Goal: Transaction & Acquisition: Purchase product/service

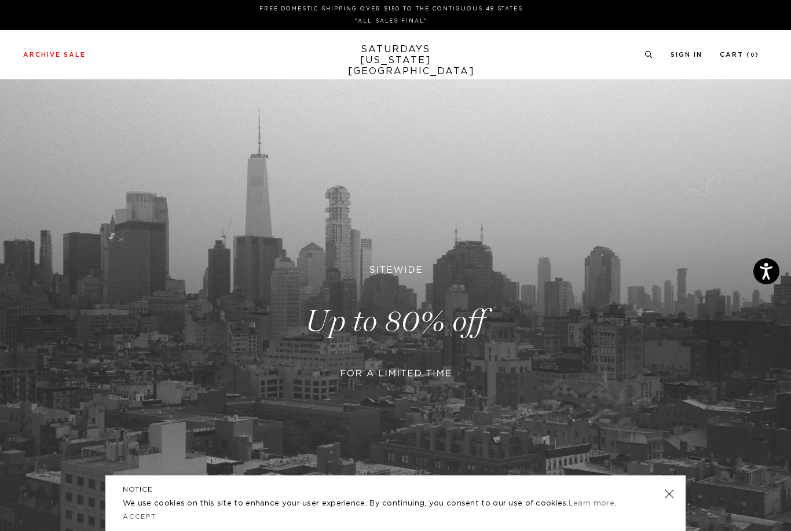
click at [438, 360] on link at bounding box center [395, 321] width 791 height 484
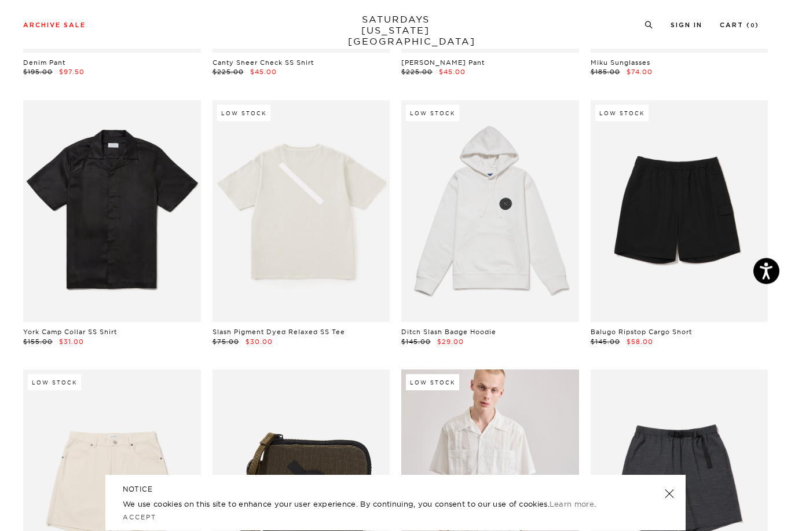
scroll to position [1636, 0]
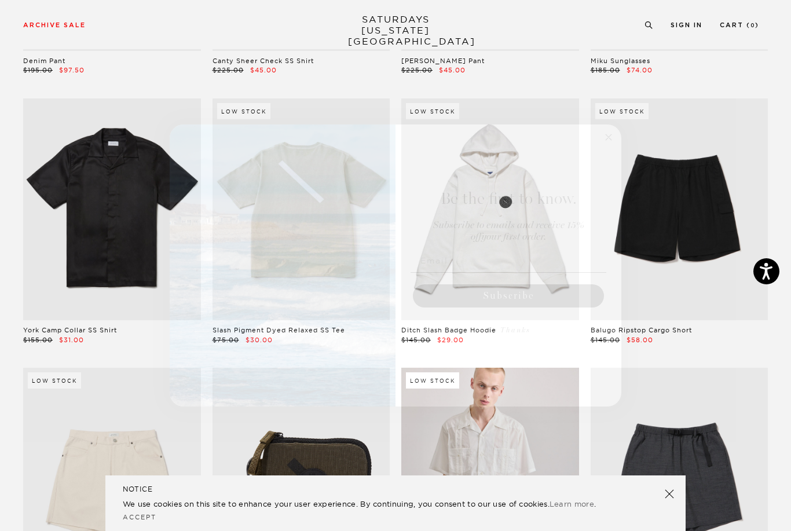
click at [611, 144] on circle "Close dialog" at bounding box center [608, 136] width 13 height 13
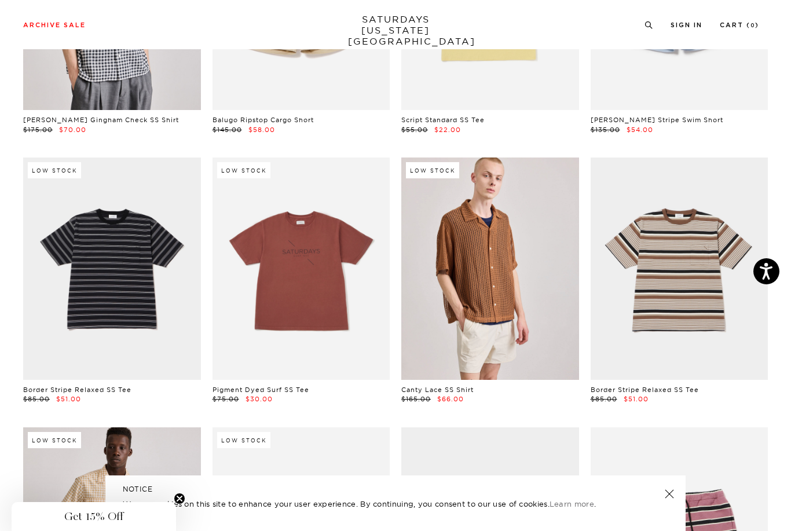
scroll to position [2653, 0]
click at [351, 293] on link at bounding box center [301, 269] width 178 height 222
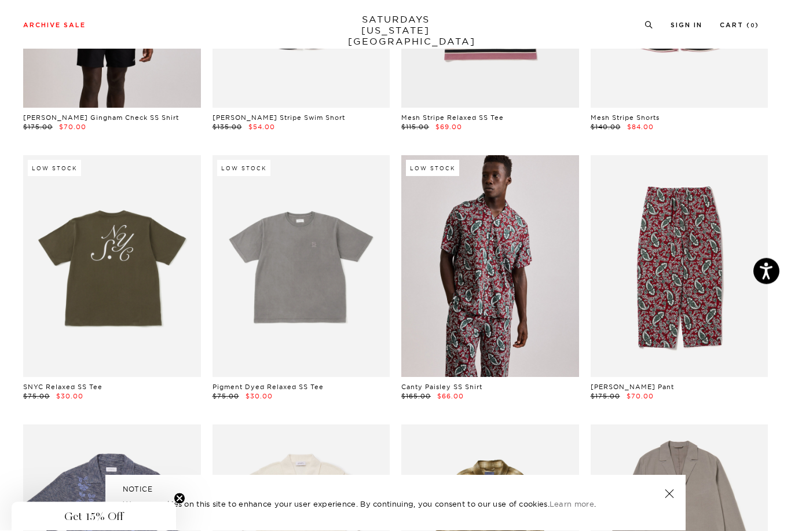
scroll to position [3195, 0]
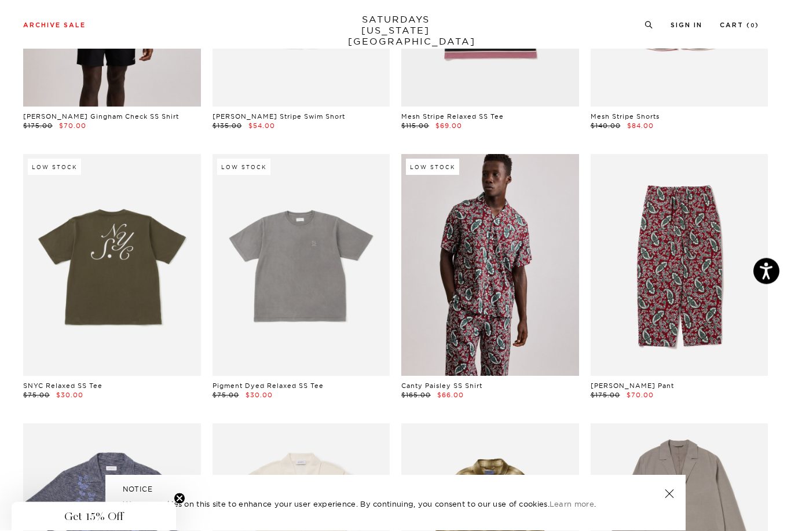
click at [347, 286] on link at bounding box center [301, 266] width 178 height 222
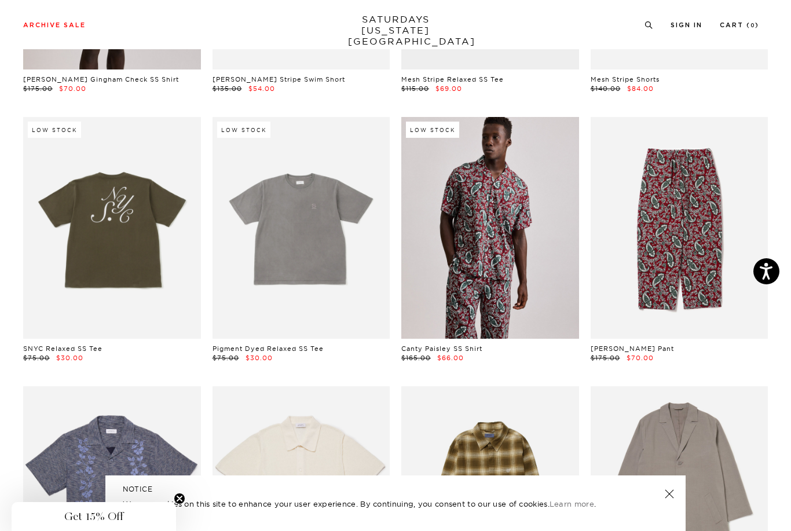
click at [145, 230] on link at bounding box center [112, 228] width 178 height 222
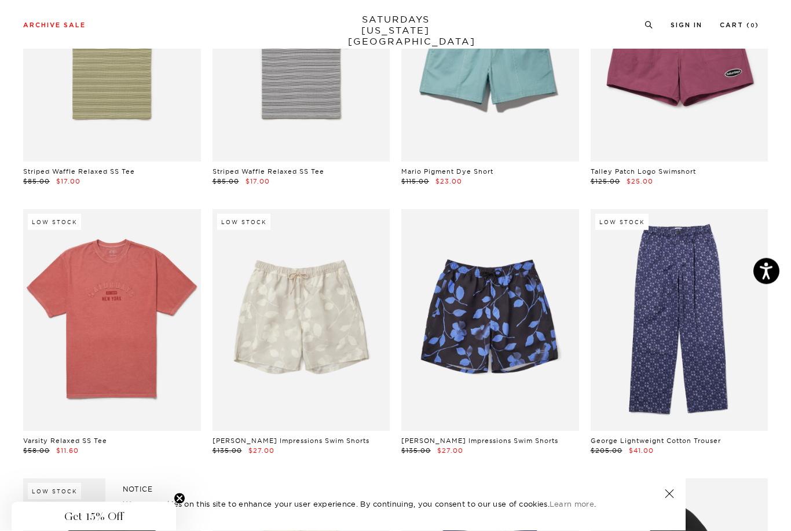
scroll to position [4219, 0]
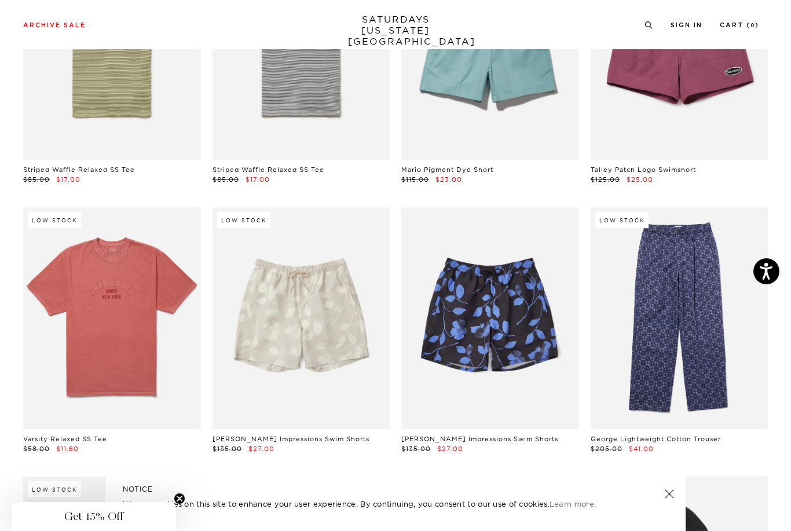
click at [142, 302] on link at bounding box center [112, 318] width 178 height 222
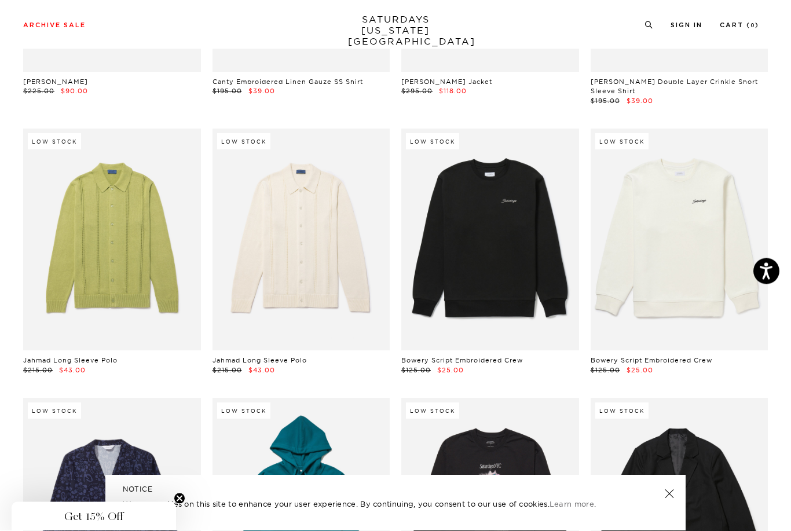
scroll to position [7538, 0]
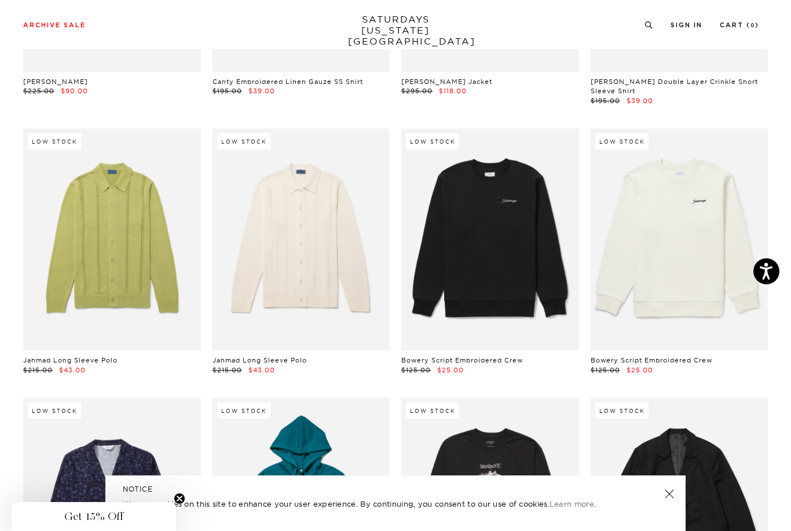
click at [524, 220] on link at bounding box center [490, 239] width 178 height 222
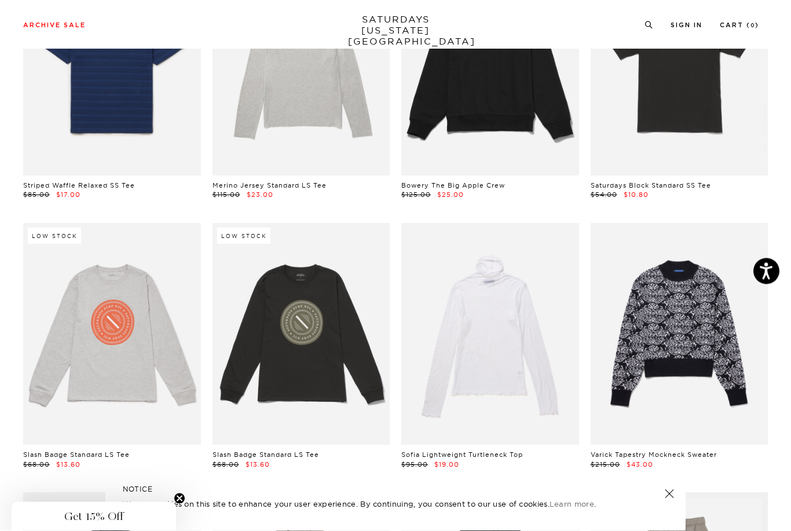
scroll to position [13243, 0]
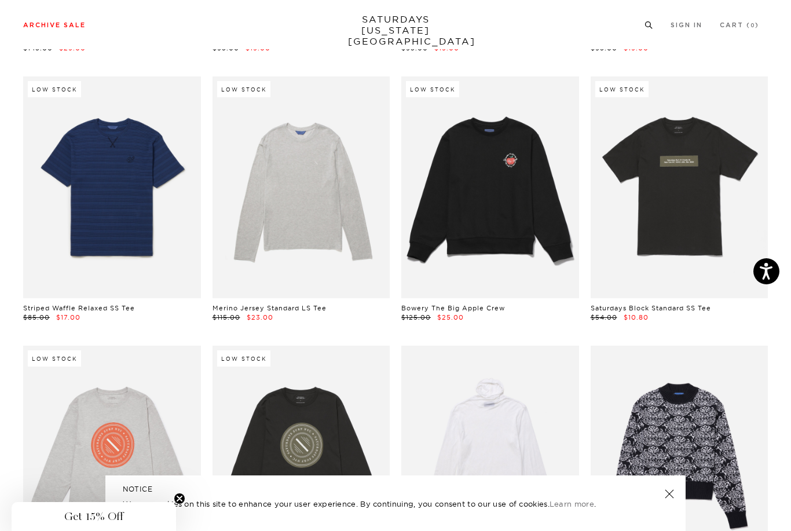
click at [644, 28] on icon at bounding box center [648, 25] width 9 height 8
click at [645, 21] on icon at bounding box center [648, 25] width 9 height 8
click at [611, 53] on div at bounding box center [391, 65] width 736 height 32
click at [98, 70] on input "search" at bounding box center [391, 65] width 736 height 19
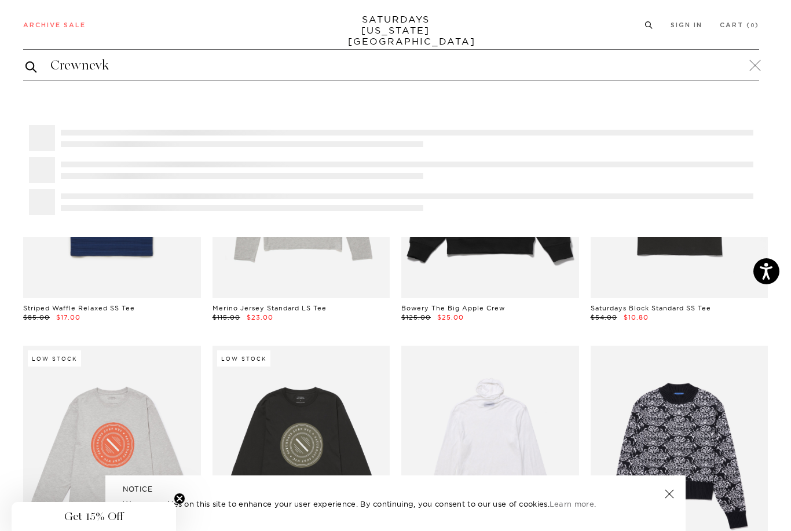
type input "Crewnevk"
click at [31, 66] on button "submit" at bounding box center [31, 67] width 12 height 14
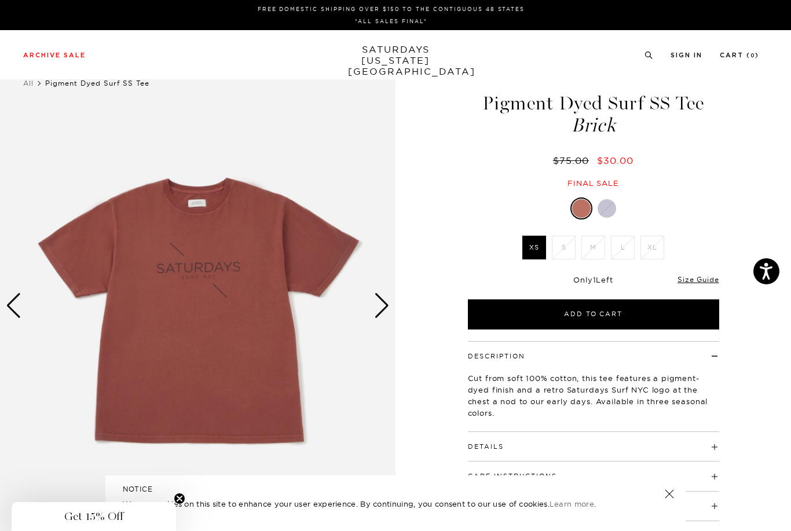
click at [608, 211] on div at bounding box center [606, 208] width 19 height 19
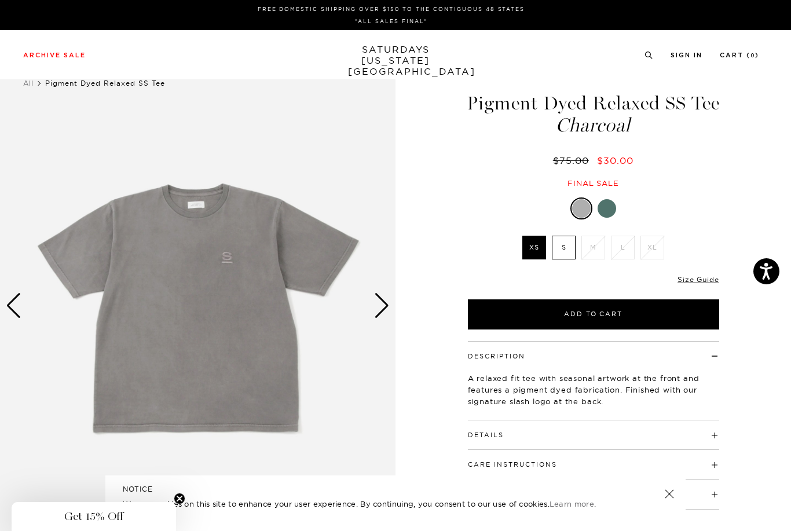
click at [609, 207] on div at bounding box center [606, 208] width 19 height 19
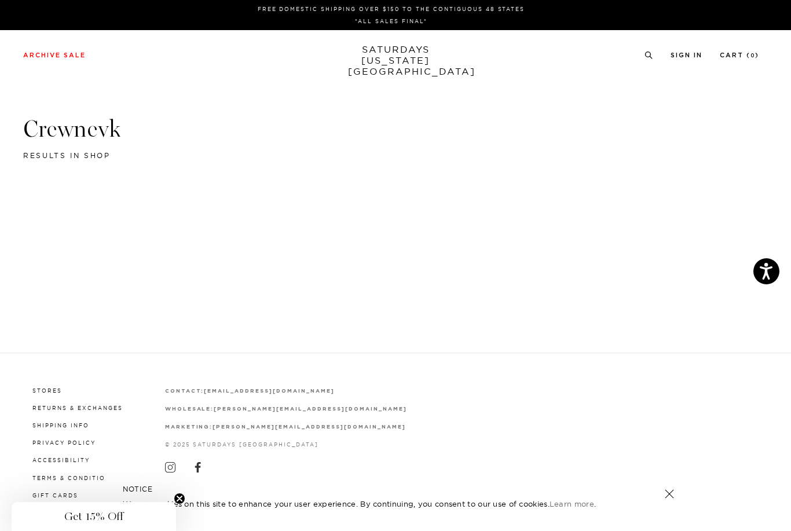
click at [638, 55] on div "Archive Sale Men's Tees Shirts Shorts Swim Knitwear Pants Sweats" at bounding box center [391, 54] width 736 height 10
click at [644, 57] on icon at bounding box center [648, 56] width 9 height 8
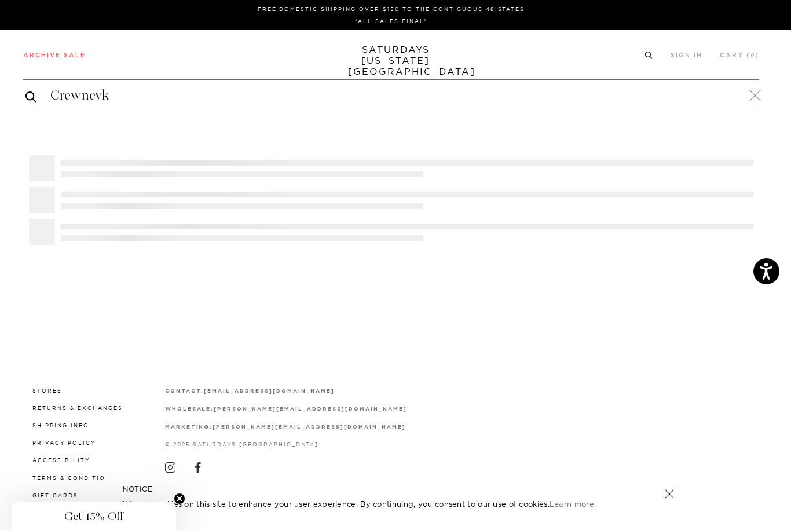
click at [72, 96] on input "Crewnevk" at bounding box center [391, 95] width 736 height 19
type input "Crewneck"
click at [31, 96] on button "submit" at bounding box center [31, 97] width 12 height 14
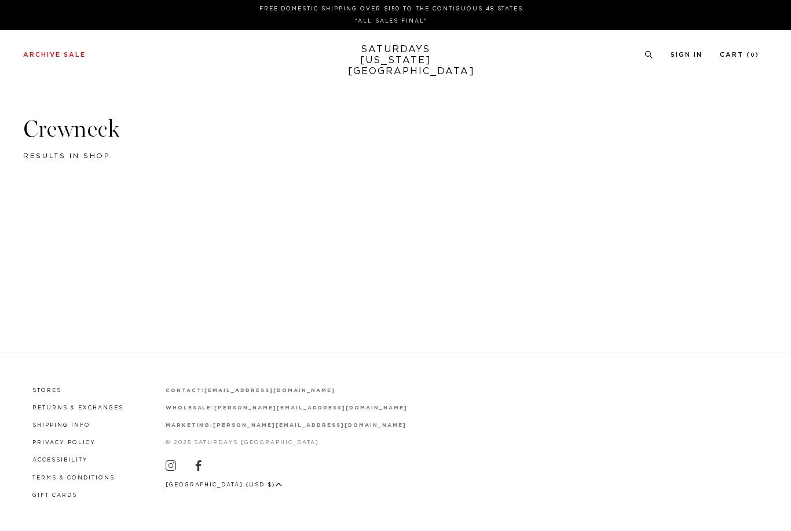
click at [47, 154] on span "results in shop" at bounding box center [66, 155] width 87 height 7
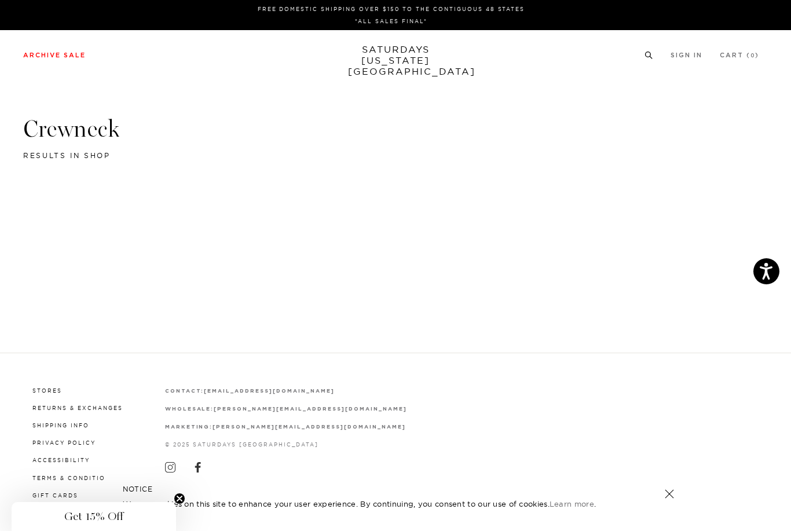
click at [648, 56] on icon at bounding box center [648, 56] width 9 height 8
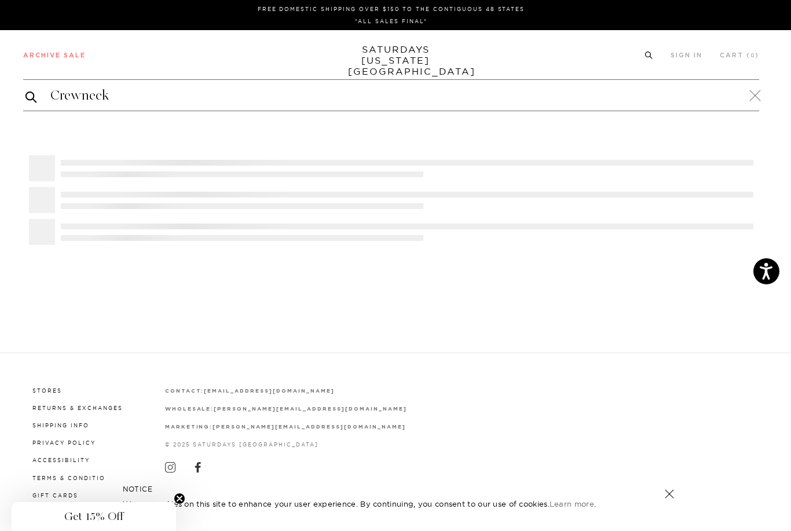
click at [70, 95] on input "Crewneck" at bounding box center [391, 95] width 736 height 19
click at [74, 96] on input "Crewneck" at bounding box center [391, 95] width 736 height 19
click at [72, 93] on input "Crewneck" at bounding box center [391, 95] width 736 height 19
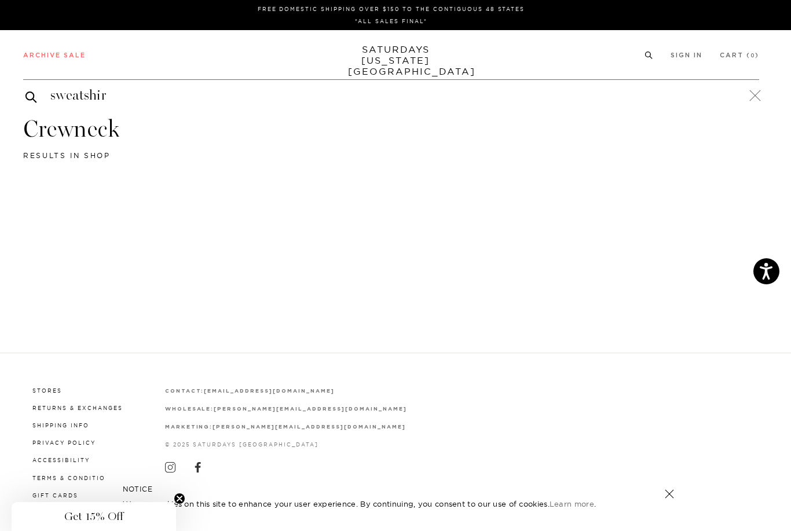
click at [117, 101] on input "sweatshir" at bounding box center [391, 95] width 736 height 19
type input "sweatshirt"
click at [31, 96] on button "submit" at bounding box center [31, 97] width 12 height 14
